Goal: Task Accomplishment & Management: Manage account settings

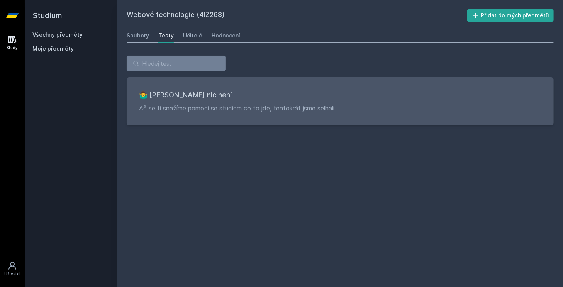
click at [73, 32] on link "Všechny předměty" at bounding box center [57, 34] width 50 height 7
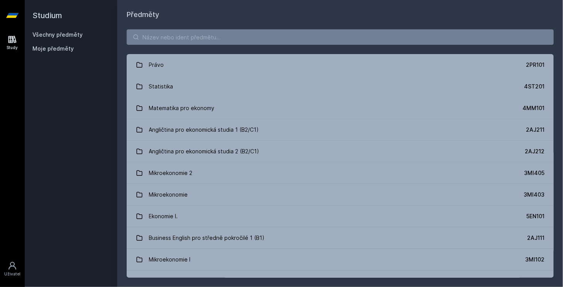
click at [68, 46] on span "Moje předměty" at bounding box center [52, 49] width 41 height 8
click at [65, 34] on link "Všechny předměty" at bounding box center [57, 34] width 50 height 7
click at [162, 44] on input "search" at bounding box center [340, 36] width 427 height 15
click at [12, 267] on icon at bounding box center [12, 265] width 9 height 9
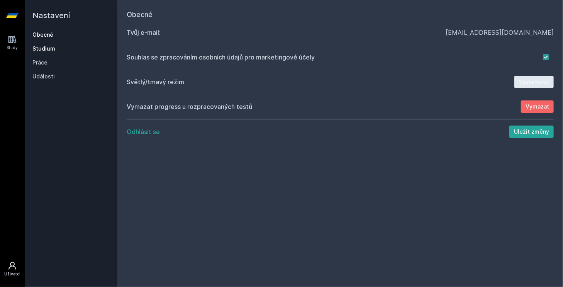
click at [44, 46] on link "Studium" at bounding box center [70, 49] width 77 height 8
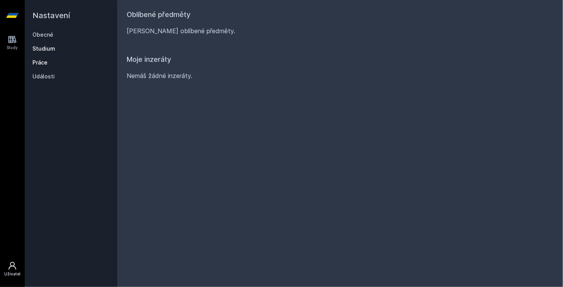
click at [44, 65] on link "Práce" at bounding box center [70, 63] width 77 height 8
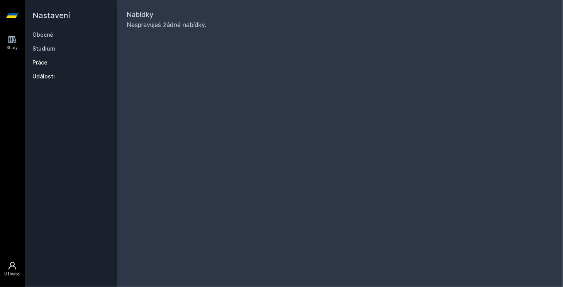
click at [44, 75] on link "Události" at bounding box center [70, 77] width 77 height 8
click at [40, 35] on link "Obecné" at bounding box center [70, 35] width 77 height 8
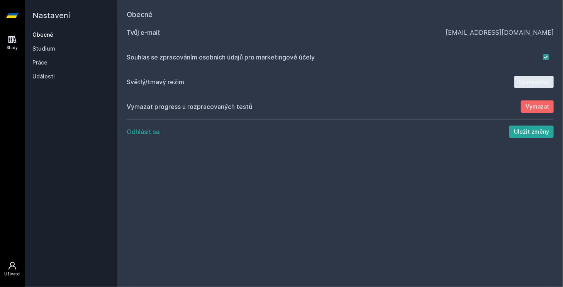
click at [13, 43] on icon at bounding box center [12, 39] width 9 height 9
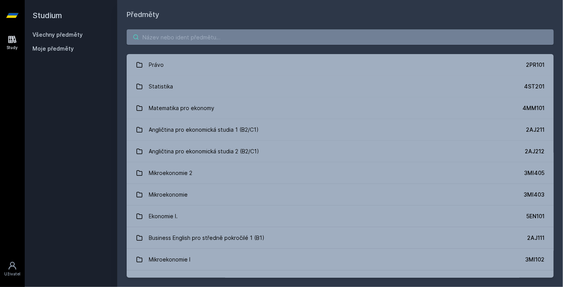
click at [181, 37] on input "search" at bounding box center [340, 36] width 427 height 15
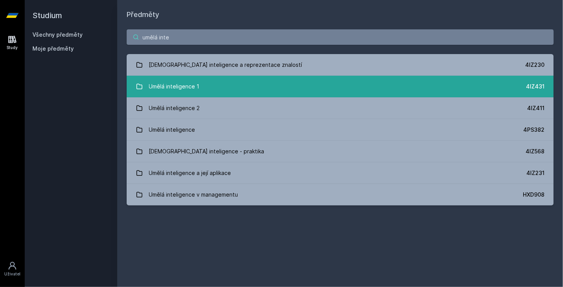
type input "umělá inte"
click at [224, 87] on link "Umělá inteligence 1 4IZ431" at bounding box center [340, 87] width 427 height 22
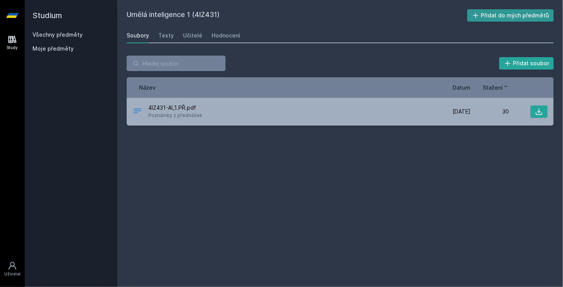
click at [484, 16] on button "Přidat do mých předmětů" at bounding box center [510, 15] width 87 height 12
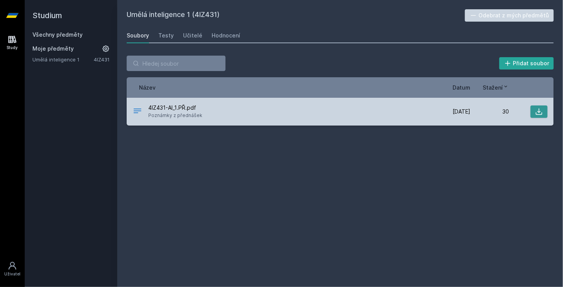
click at [538, 109] on icon at bounding box center [539, 112] width 8 height 8
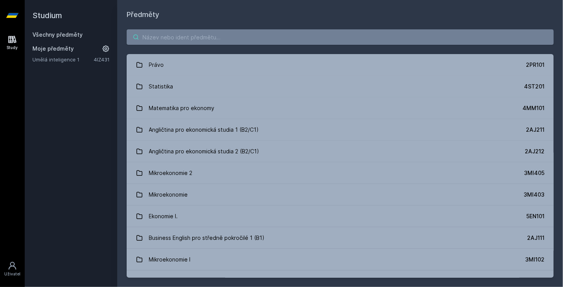
click at [204, 40] on input "search" at bounding box center [340, 36] width 427 height 15
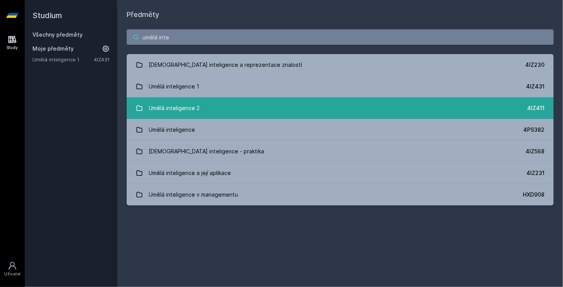
type input "umělá inte"
click at [163, 108] on div "Umělá inteligence 2" at bounding box center [174, 107] width 51 height 15
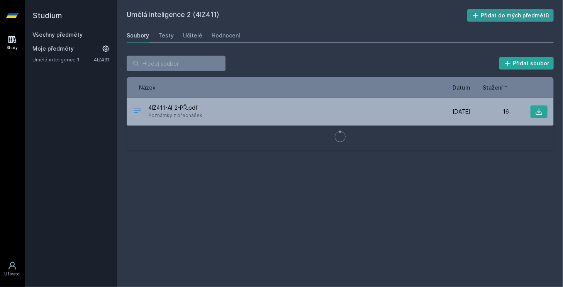
click at [489, 17] on button "Přidat do mých předmětů" at bounding box center [510, 15] width 87 height 12
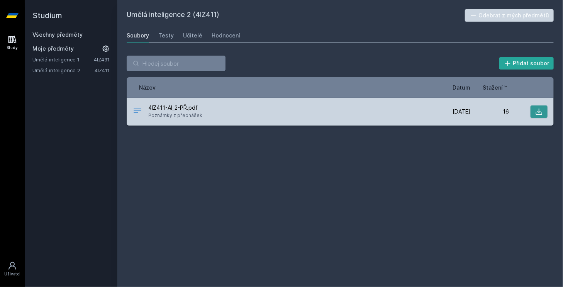
click at [543, 111] on button at bounding box center [538, 111] width 17 height 12
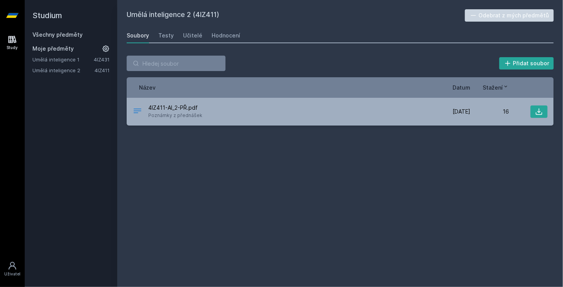
click at [281, 162] on div "Umělá inteligence 2 (4IZ411) Odebrat z mých předmětů [GEOGRAPHIC_DATA] Testy Uč…" at bounding box center [340, 143] width 427 height 268
click at [68, 34] on link "Všechny předměty" at bounding box center [57, 34] width 50 height 7
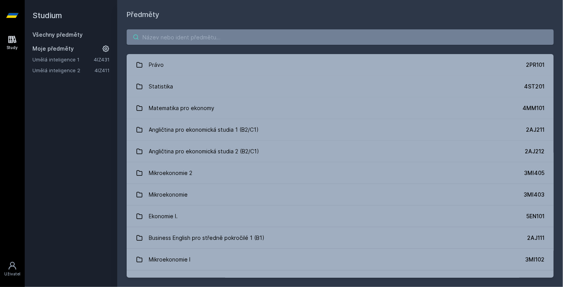
click at [190, 39] on input "search" at bounding box center [340, 36] width 427 height 15
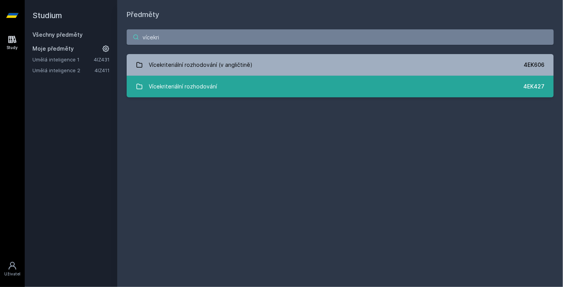
type input "vícekri"
click at [238, 86] on link "Vícekriteriální rozhodování 4EK427" at bounding box center [340, 87] width 427 height 22
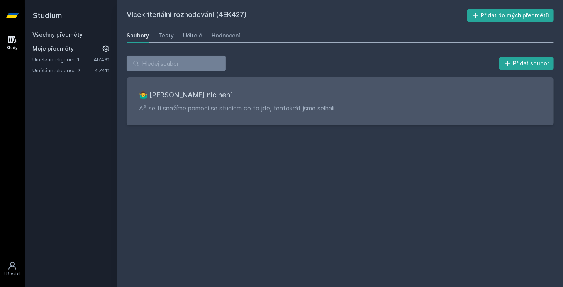
click at [68, 36] on link "Všechny předměty" at bounding box center [57, 34] width 50 height 7
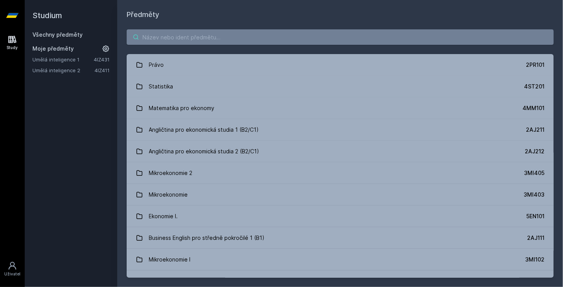
click at [168, 40] on input "search" at bounding box center [340, 36] width 427 height 15
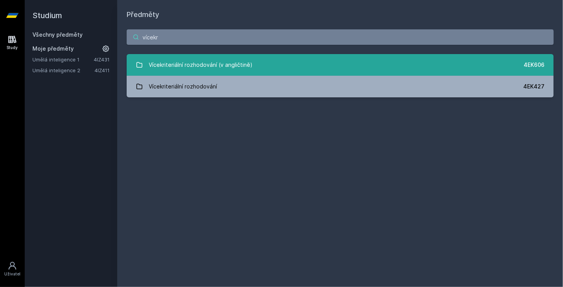
type input "vícekr"
click at [156, 69] on div "Vícekriteriální rozhodování (v angličtině)" at bounding box center [201, 64] width 104 height 15
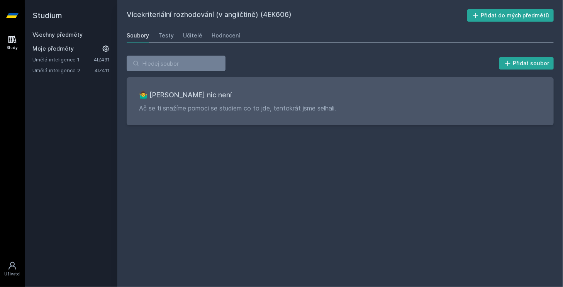
click at [68, 33] on link "Všechny předměty" at bounding box center [57, 34] width 50 height 7
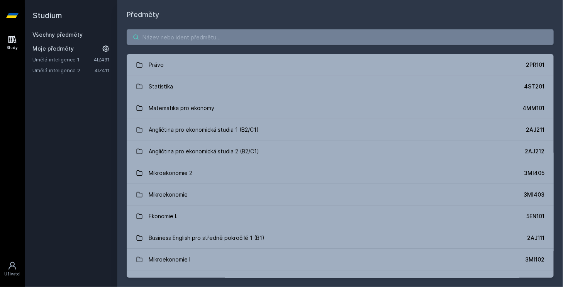
click at [153, 37] on input "search" at bounding box center [340, 36] width 427 height 15
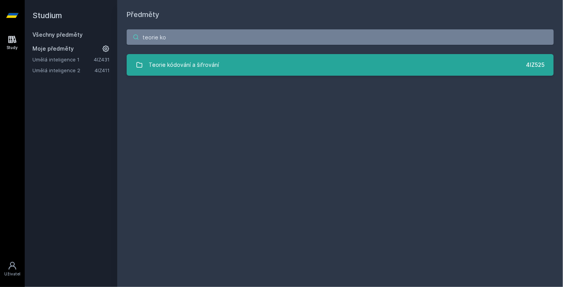
type input "teorie ko"
click at [157, 64] on div "Teorie kódování a šifrování" at bounding box center [184, 64] width 70 height 15
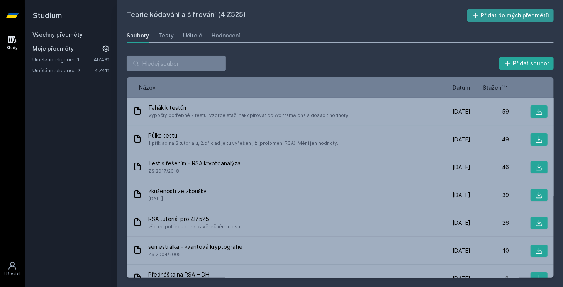
click at [479, 14] on icon at bounding box center [476, 16] width 8 height 8
click at [199, 38] on div "Soubory Testy Učitelé Hodnocení" at bounding box center [340, 35] width 427 height 15
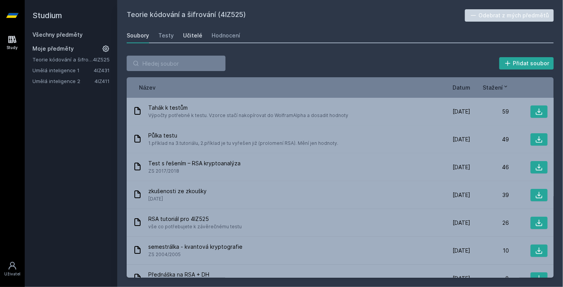
click at [194, 38] on div "Učitelé" at bounding box center [192, 36] width 19 height 8
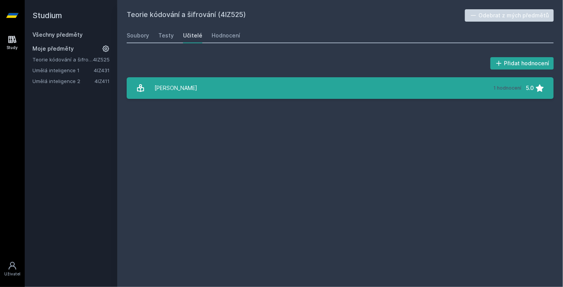
click at [218, 94] on link "[PERSON_NAME] 1 hodnocení 5.0" at bounding box center [340, 88] width 427 height 22
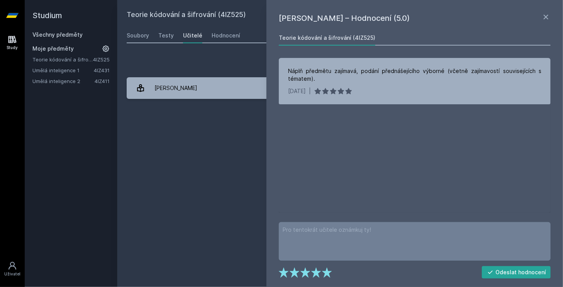
click at [234, 139] on div "Teorie kódování a šifrování (4IZ525) Odebrat z mých předmětů [GEOGRAPHIC_DATA] …" at bounding box center [340, 143] width 427 height 268
click at [547, 19] on icon at bounding box center [545, 16] width 9 height 9
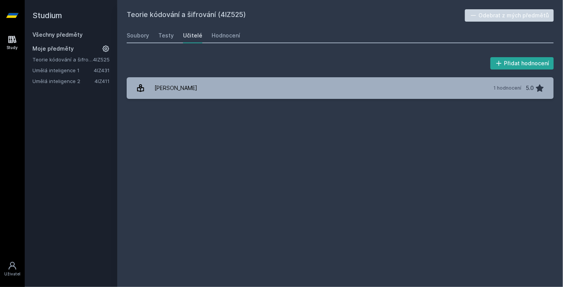
click at [53, 32] on link "Všechny předměty" at bounding box center [57, 34] width 50 height 7
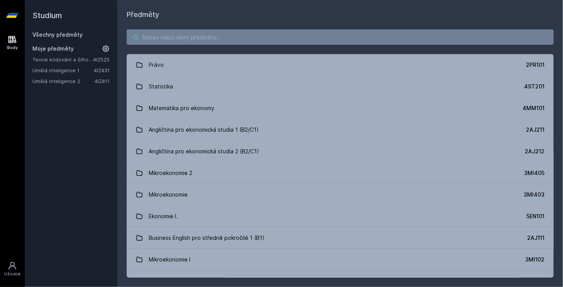
click at [181, 35] on input "search" at bounding box center [340, 36] width 427 height 15
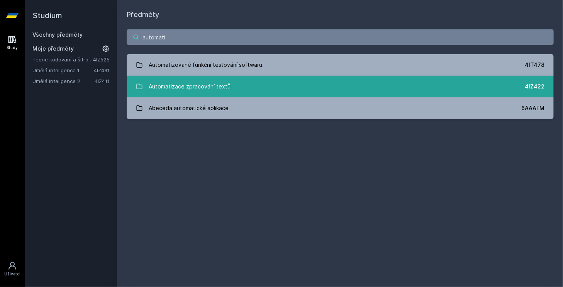
type input "automati"
click at [185, 86] on div "Automatizace zpracování textů" at bounding box center [190, 86] width 82 height 15
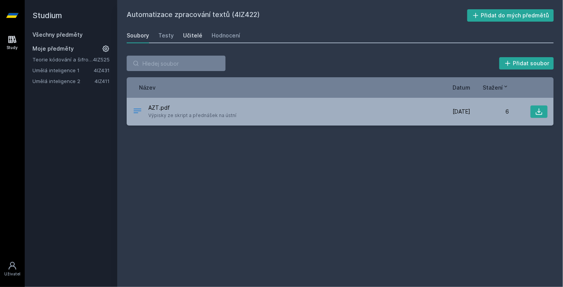
click at [193, 32] on div "Učitelé" at bounding box center [192, 36] width 19 height 8
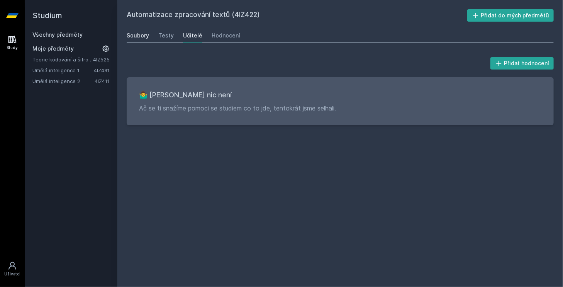
click at [142, 36] on div "Soubory" at bounding box center [138, 36] width 22 height 8
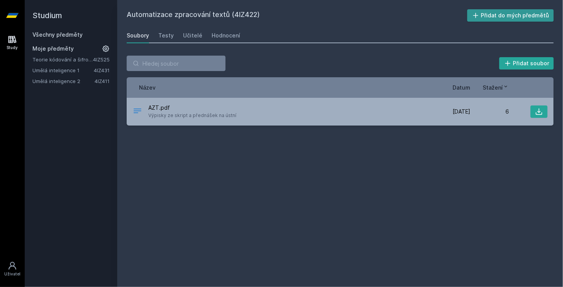
click at [499, 11] on button "Přidat do mých předmětů" at bounding box center [510, 15] width 87 height 12
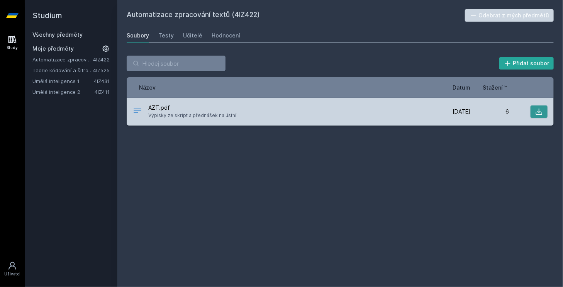
click at [540, 110] on icon at bounding box center [539, 112] width 8 height 8
